Goal: Find contact information: Find contact information

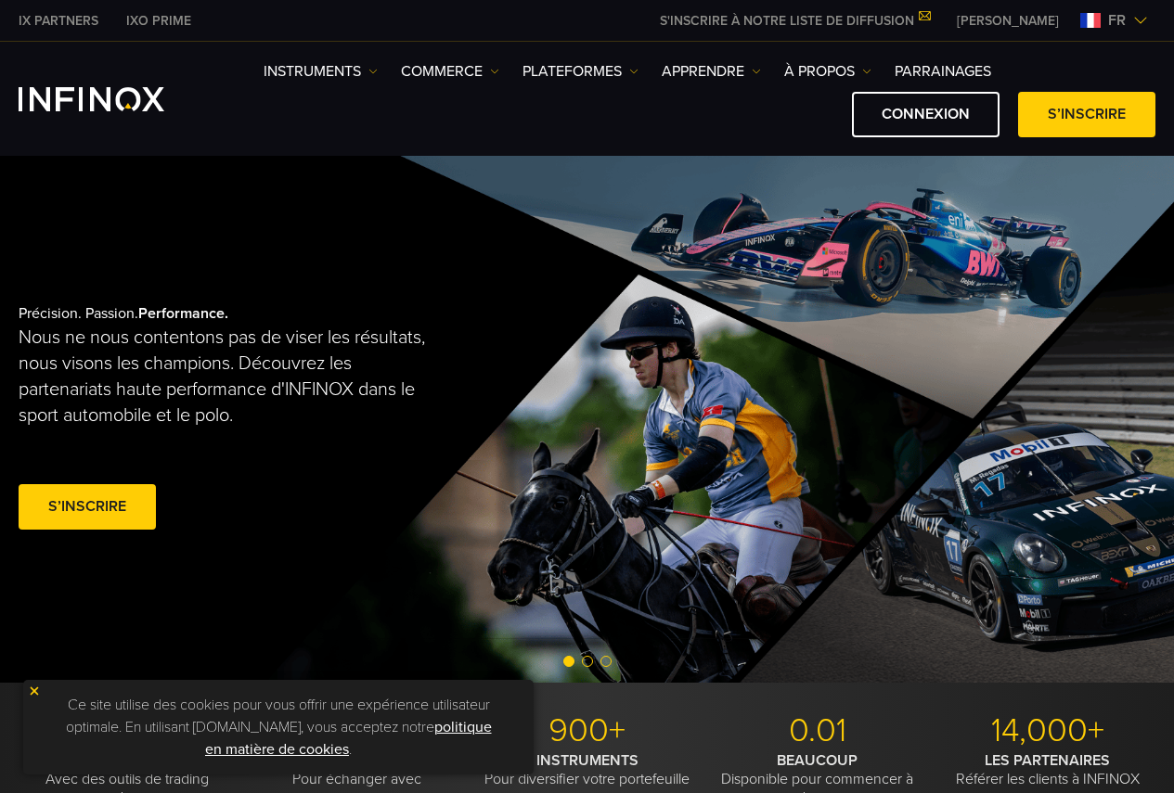
click at [1131, 15] on span "fr" at bounding box center [1116, 20] width 32 height 22
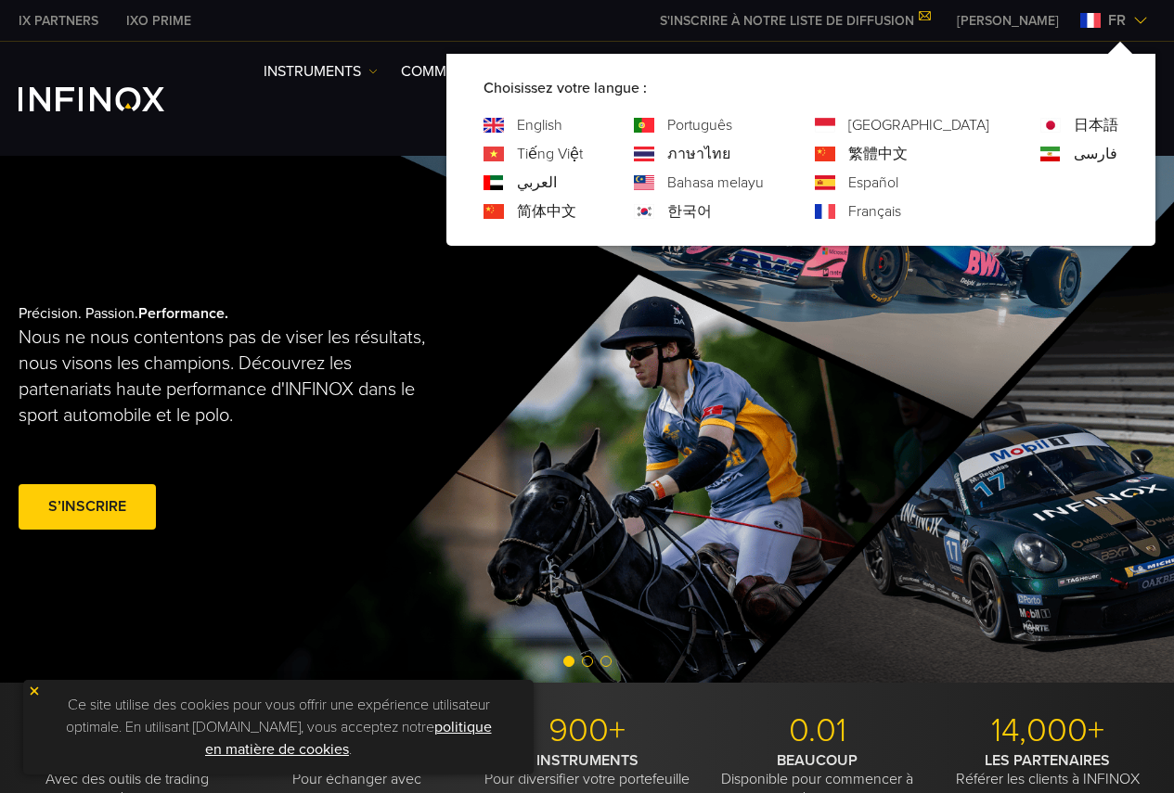
click at [1131, 18] on span "fr" at bounding box center [1116, 20] width 32 height 22
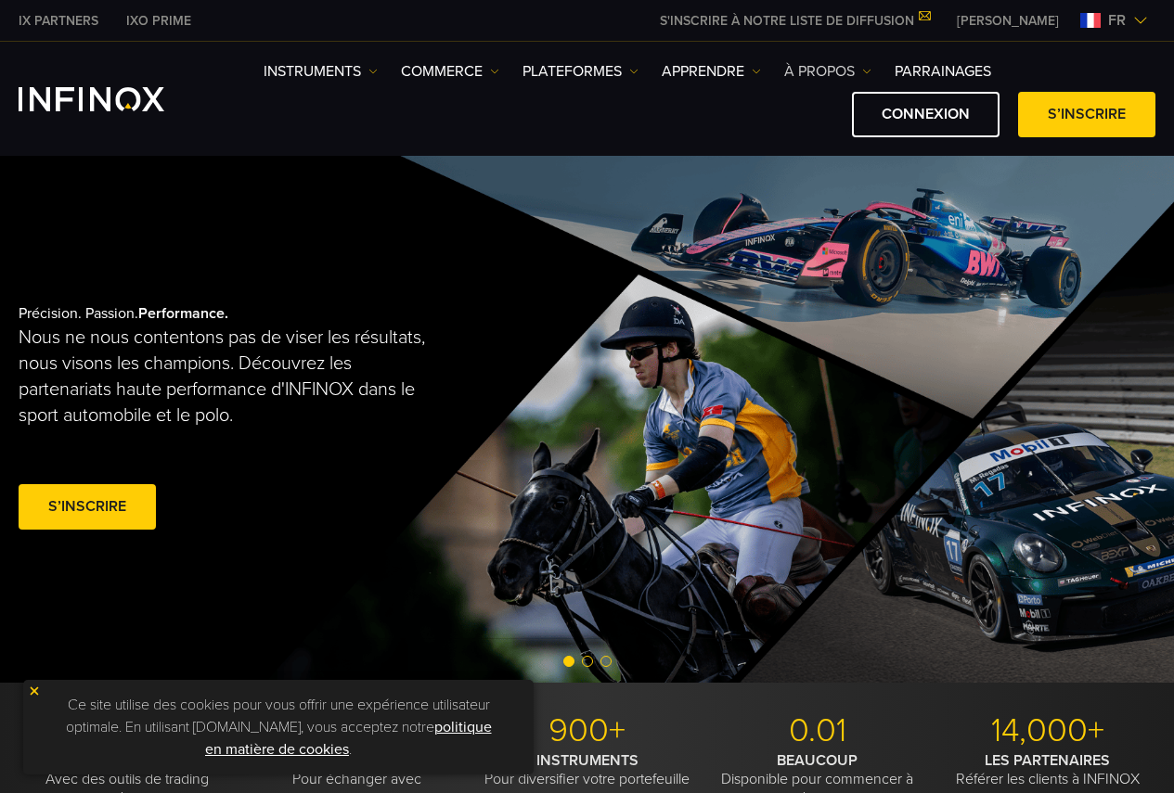
click at [841, 71] on link "À PROPOS" at bounding box center [827, 71] width 87 height 22
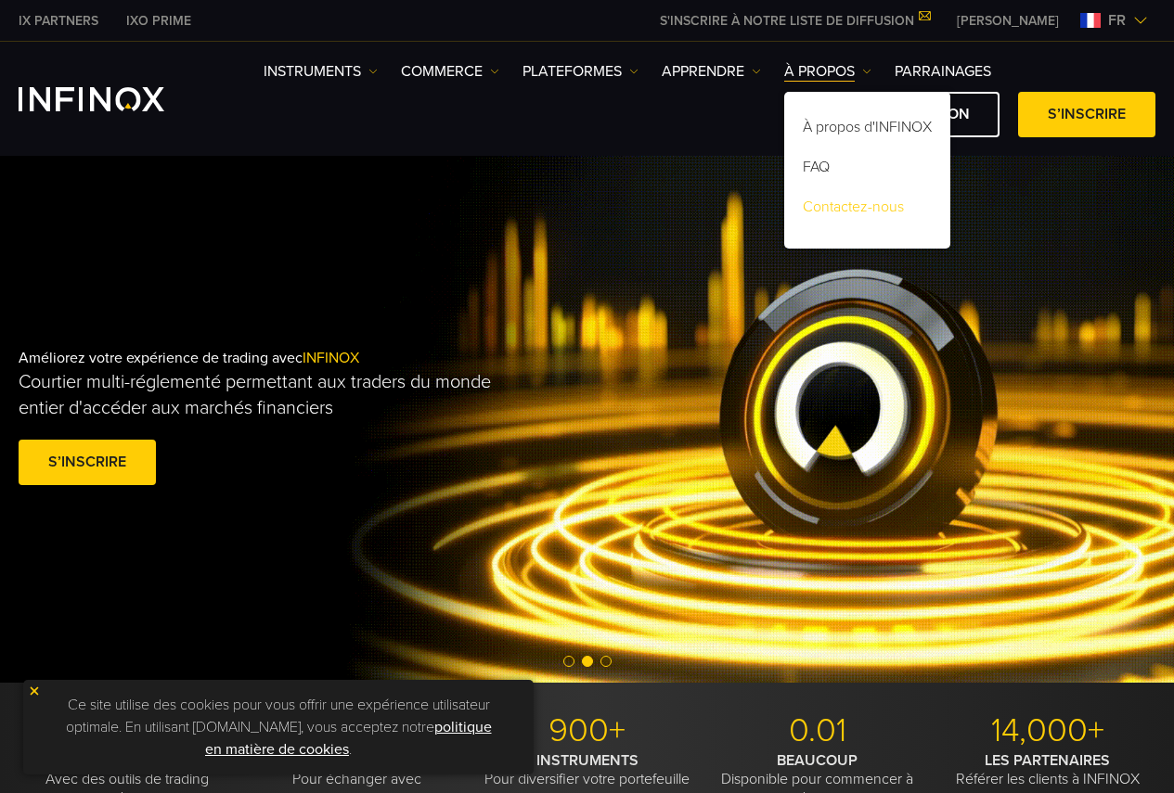
click at [843, 202] on link "Contactez-nous" at bounding box center [867, 210] width 166 height 40
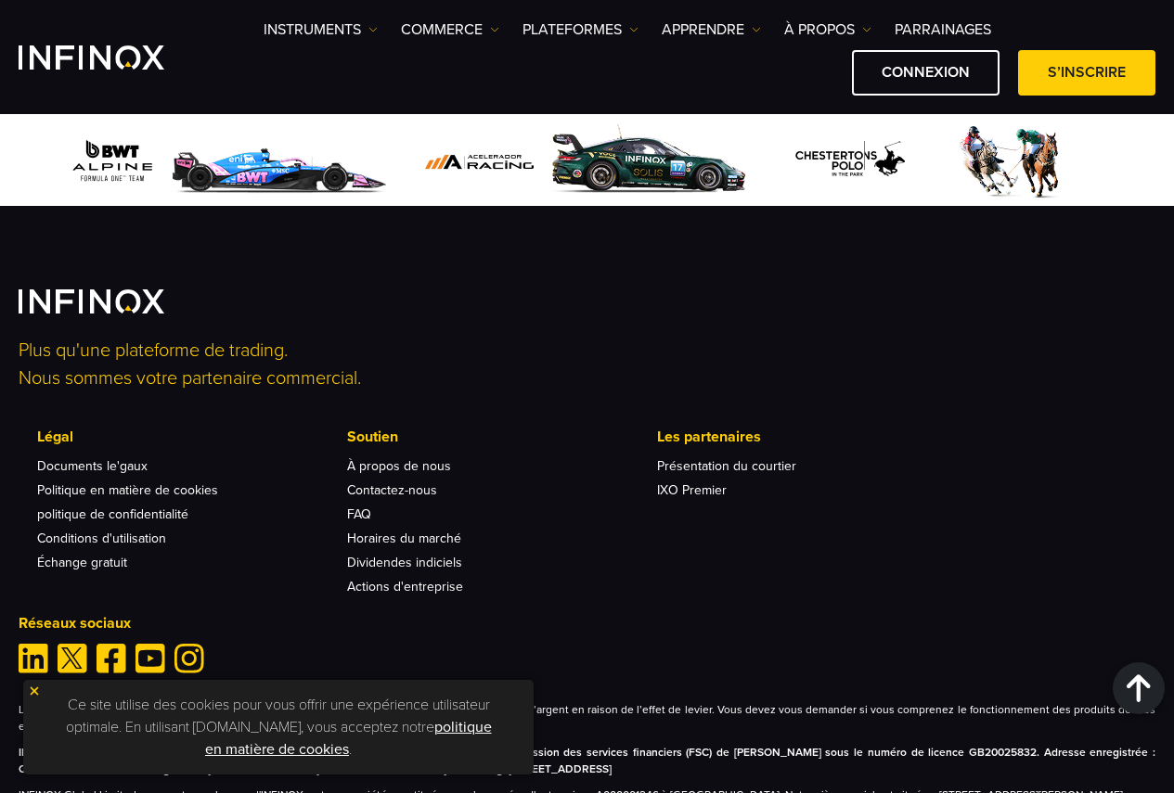
scroll to position [2784, 0]
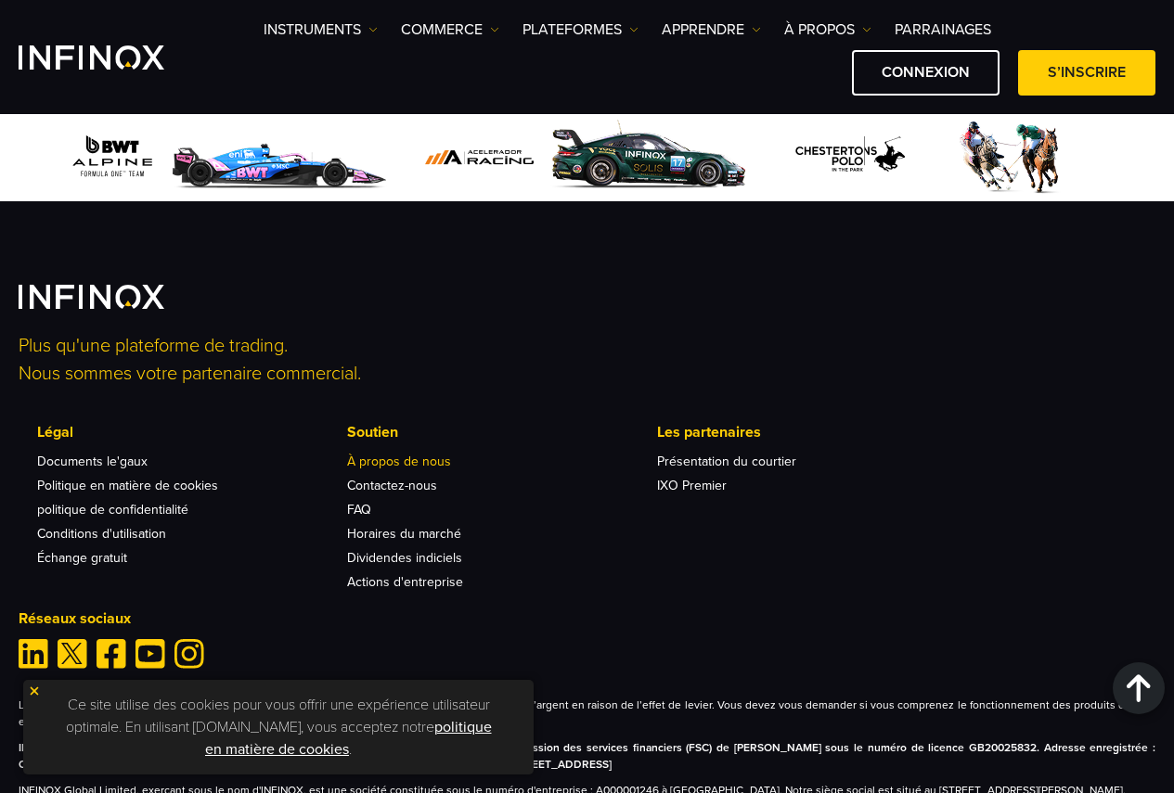
click at [419, 468] on link "À propos de nous" at bounding box center [399, 462] width 104 height 16
click at [369, 31] on img at bounding box center [372, 29] width 9 height 9
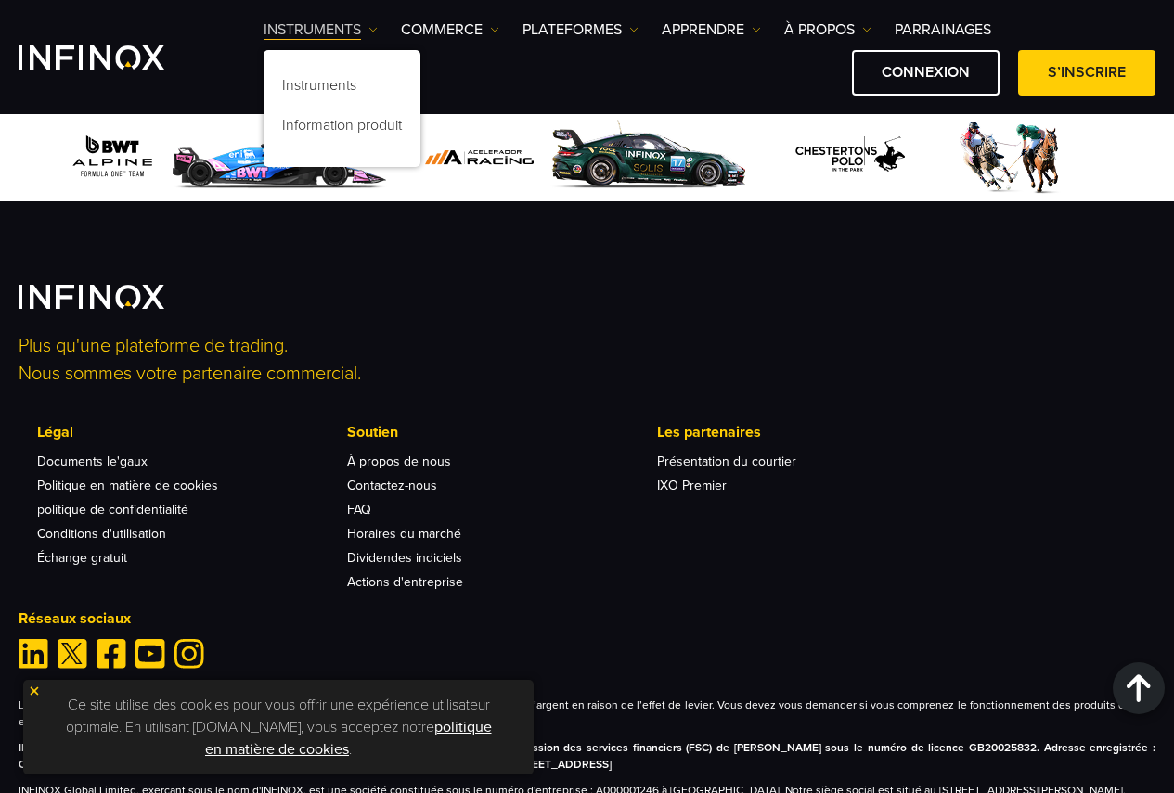
click at [371, 30] on img at bounding box center [372, 29] width 9 height 9
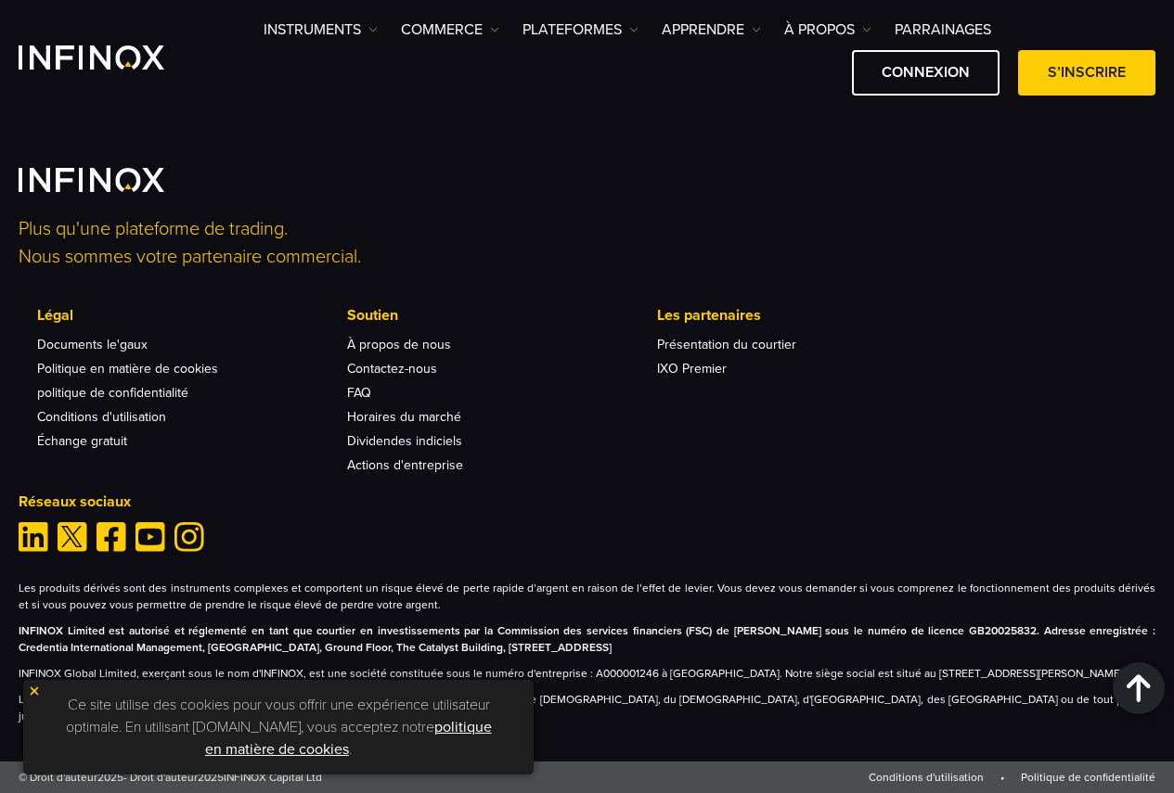
scroll to position [2918, 0]
click at [377, 361] on link "Contactez-nous" at bounding box center [392, 369] width 90 height 16
click at [385, 361] on link "Contactez-nous" at bounding box center [392, 369] width 90 height 16
click at [438, 337] on link "À propos de nous" at bounding box center [399, 345] width 104 height 16
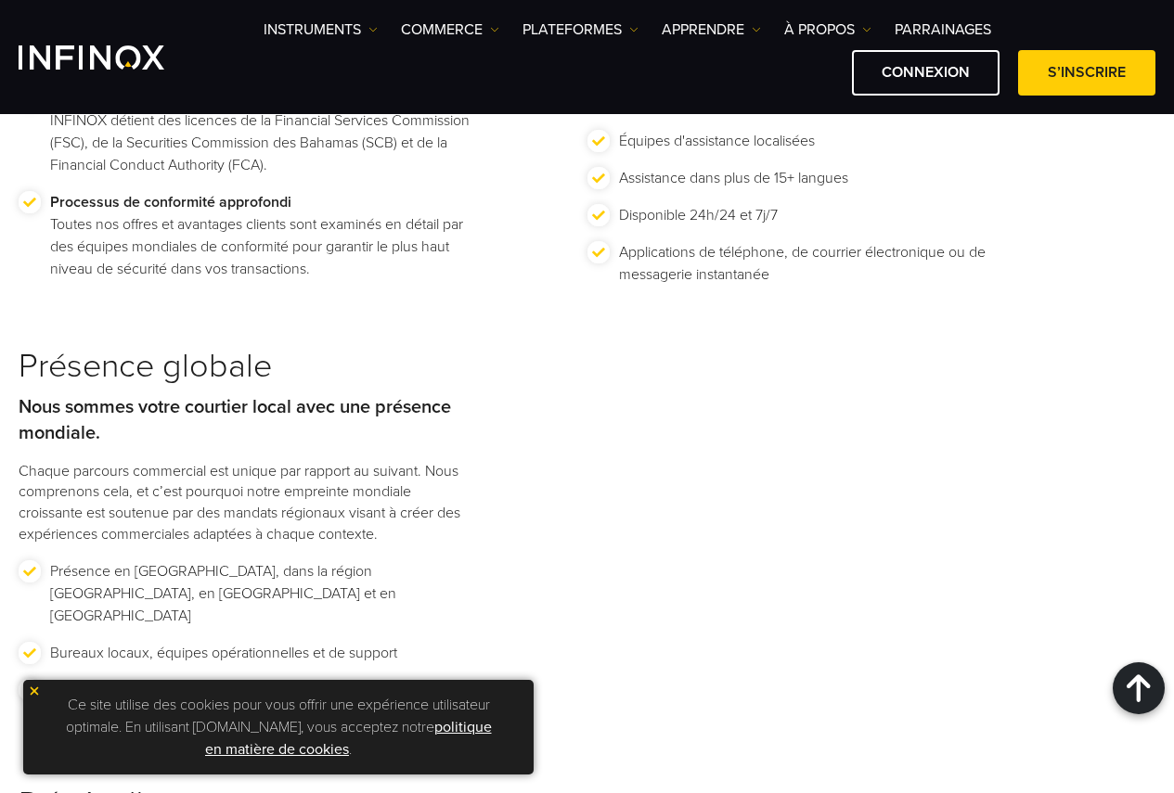
scroll to position [2691, 0]
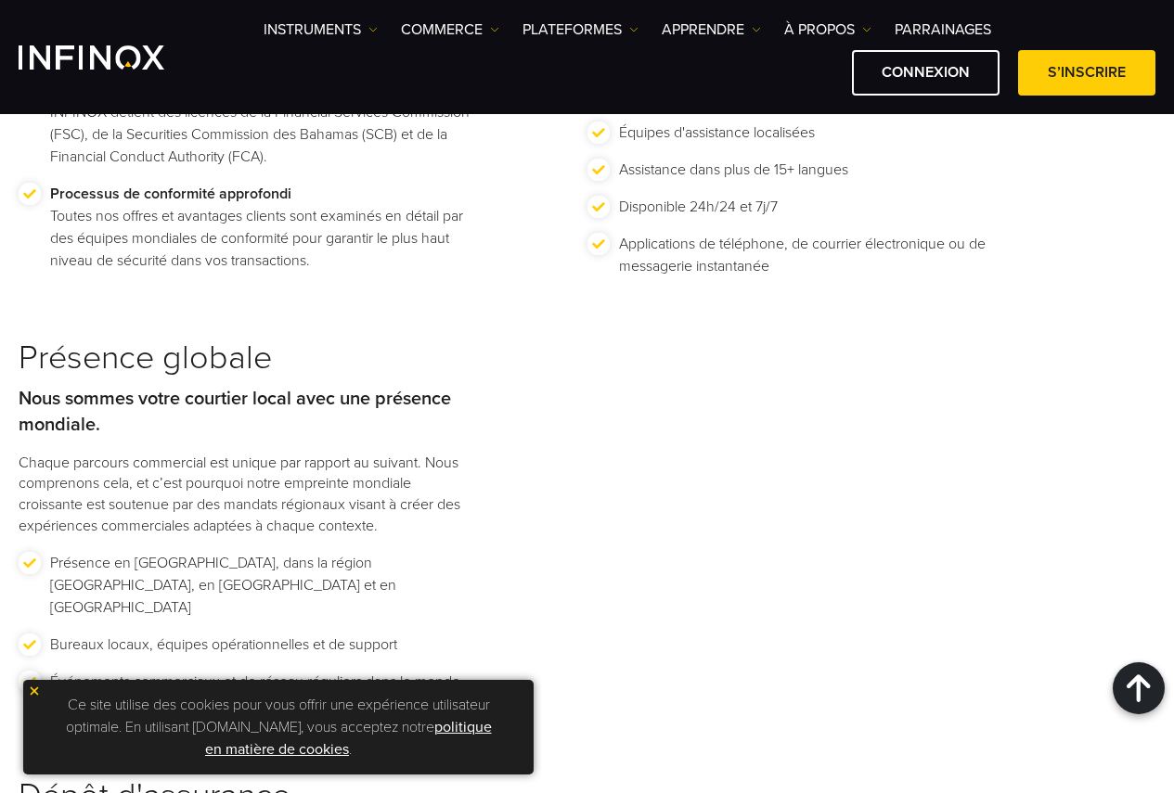
click at [35, 691] on img at bounding box center [34, 691] width 13 height 13
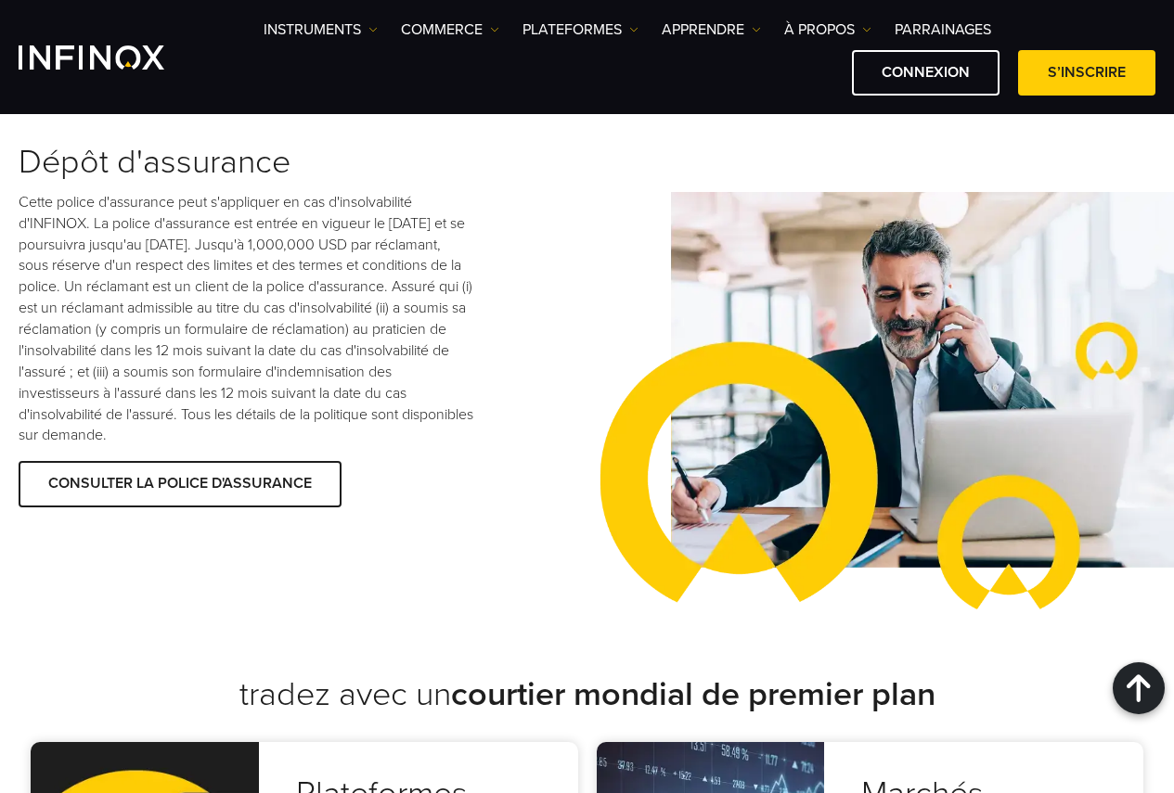
scroll to position [3305, 0]
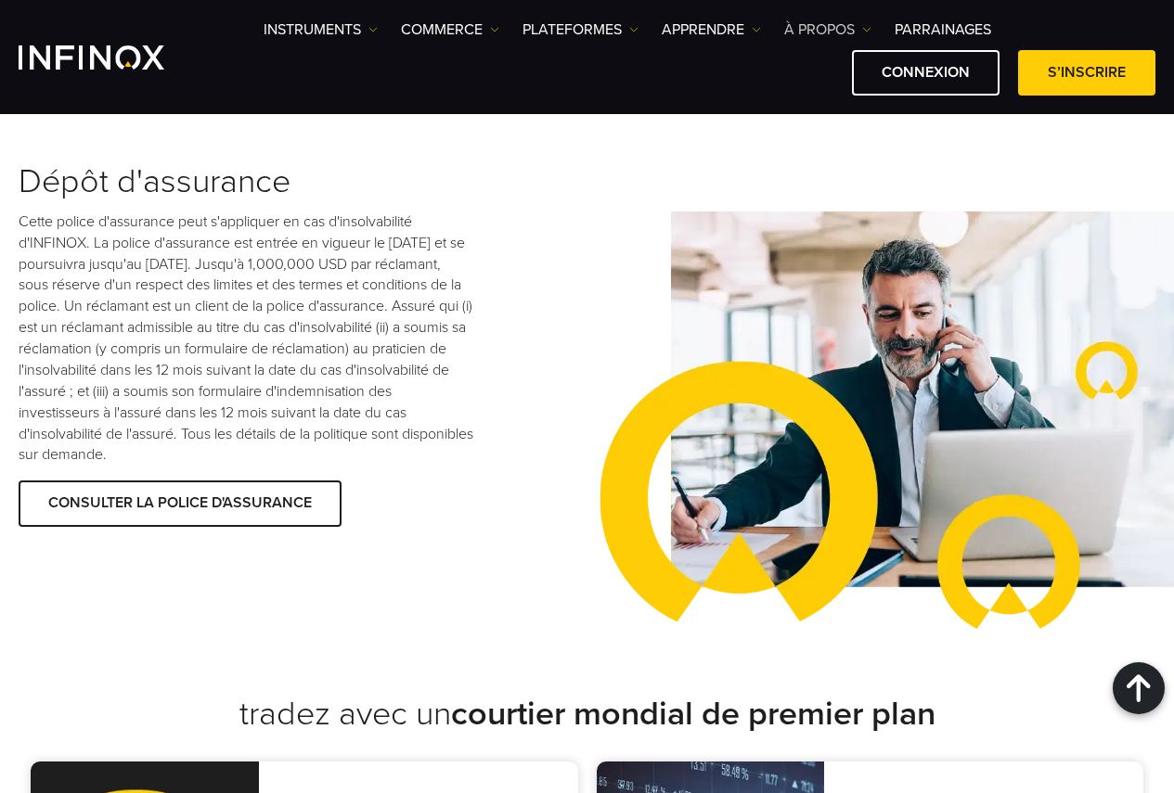
click at [832, 31] on link "À PROPOS" at bounding box center [827, 30] width 87 height 22
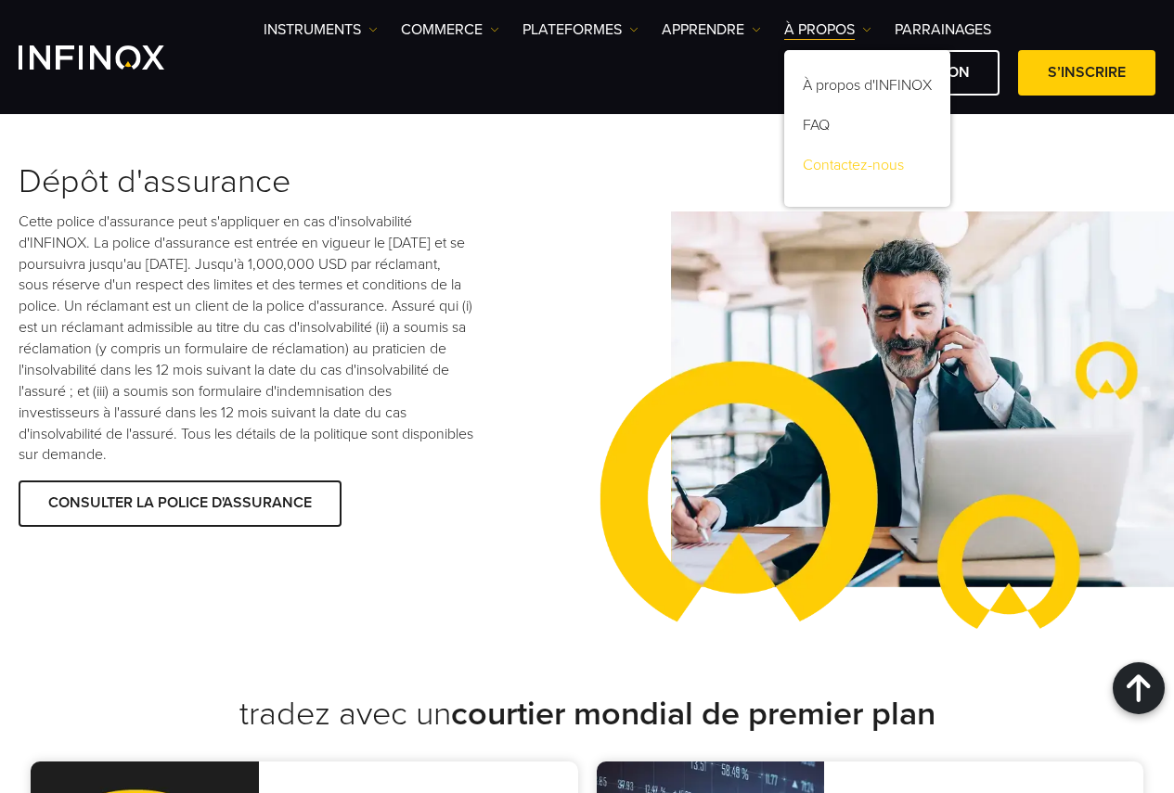
click at [807, 162] on link "Contactez-nous" at bounding box center [867, 168] width 166 height 40
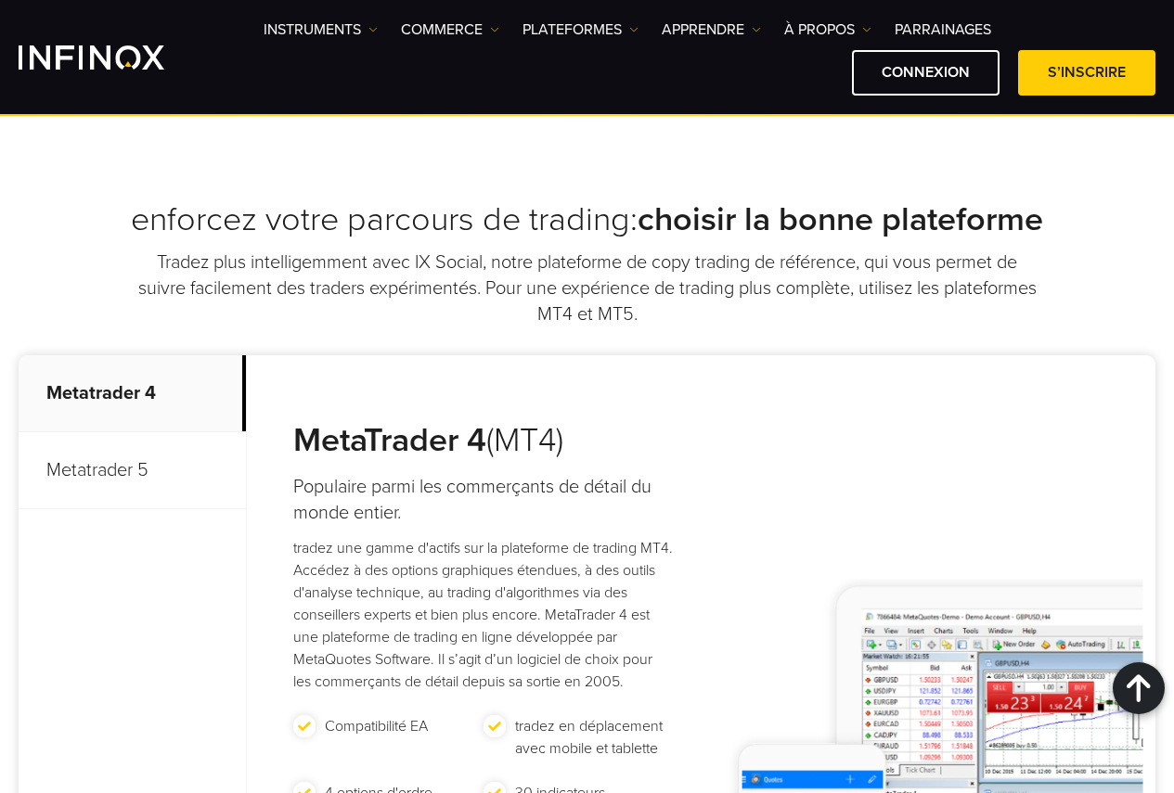
scroll to position [1392, 0]
